Goal: Navigation & Orientation: Find specific page/section

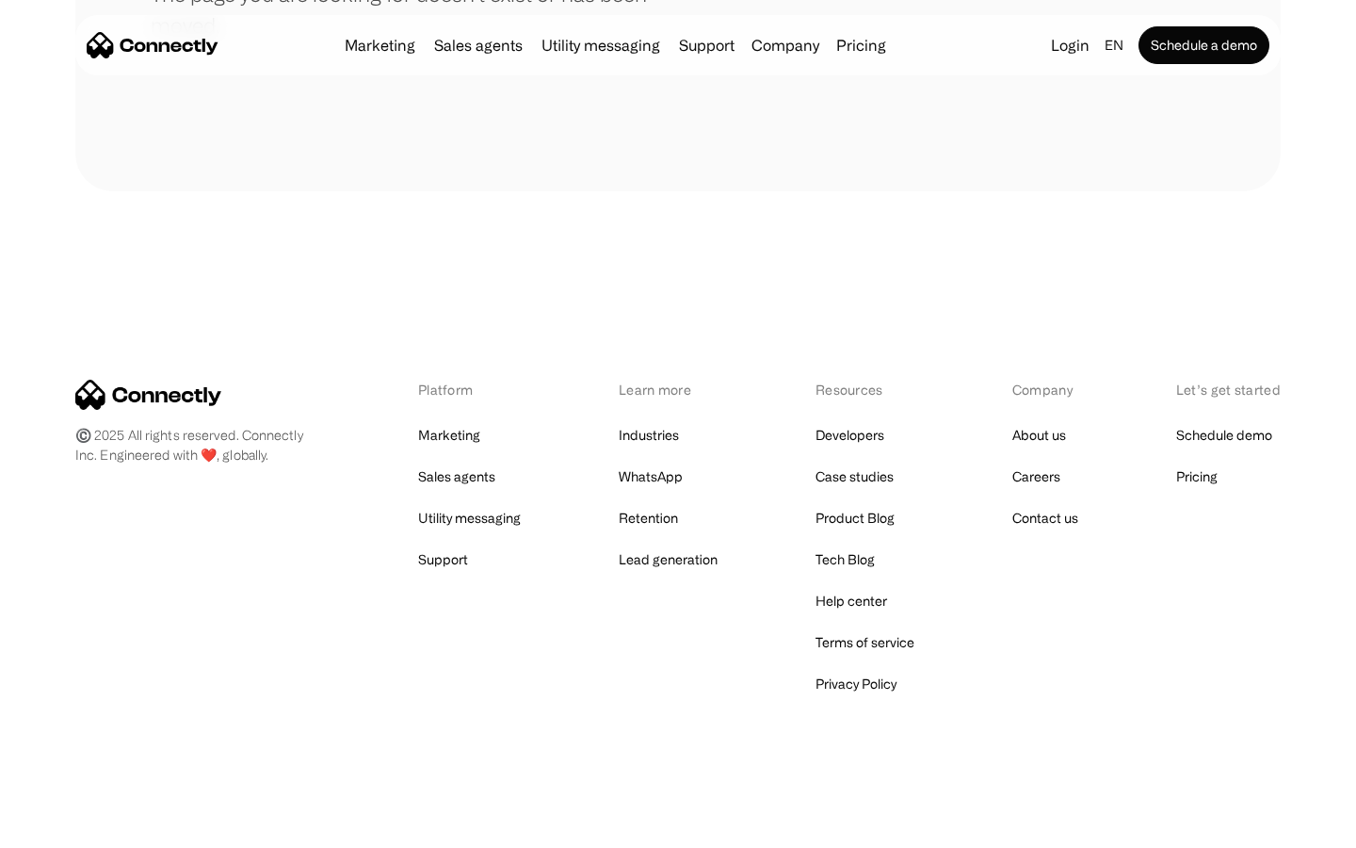
scroll to position [344, 0]
